Goal: Information Seeking & Learning: Learn about a topic

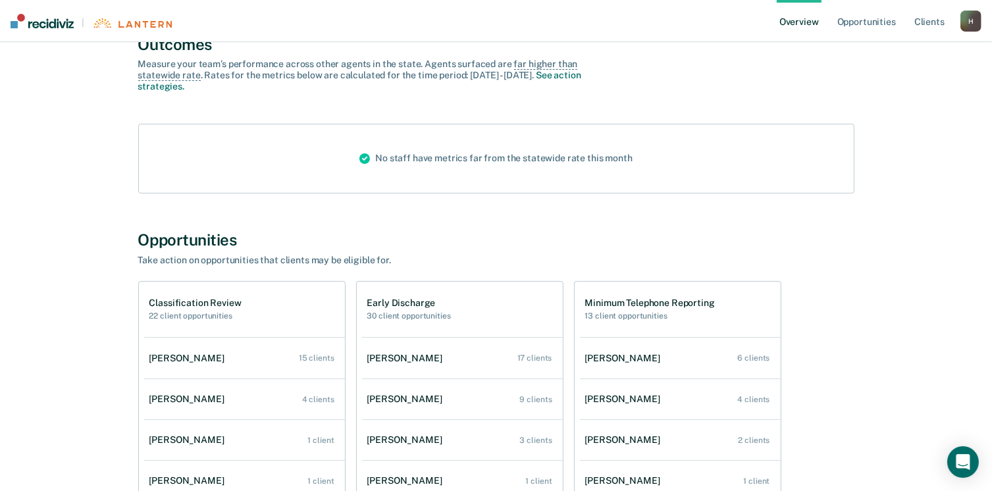
scroll to position [132, 0]
